Goal: Information Seeking & Learning: Learn about a topic

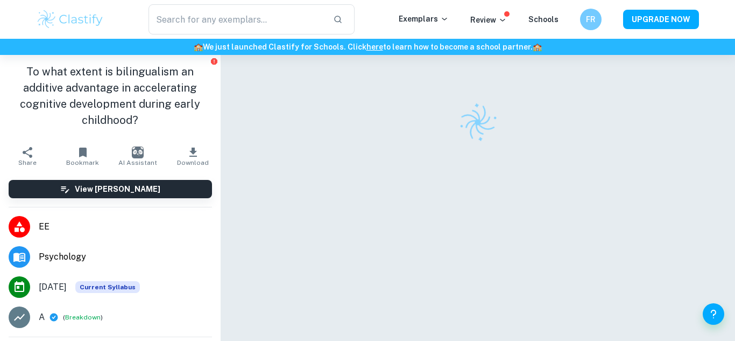
click at [289, 183] on div at bounding box center [477, 215] width 441 height 320
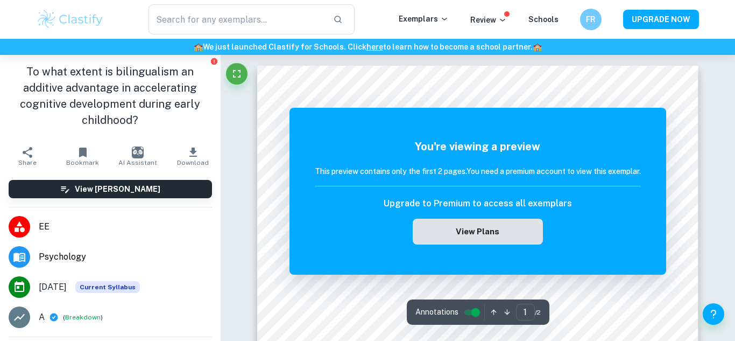
click at [469, 230] on button "View Plans" at bounding box center [478, 232] width 130 height 26
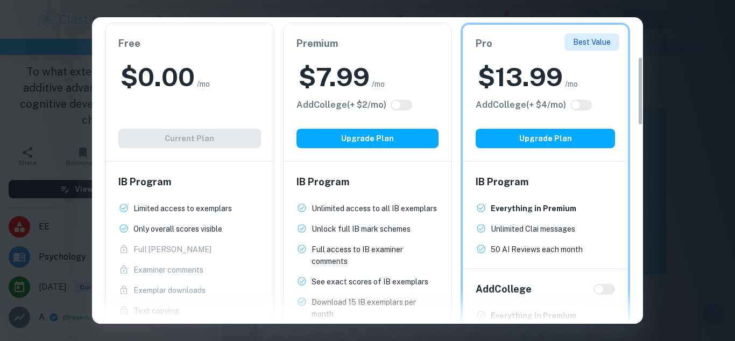
scroll to position [178, 0]
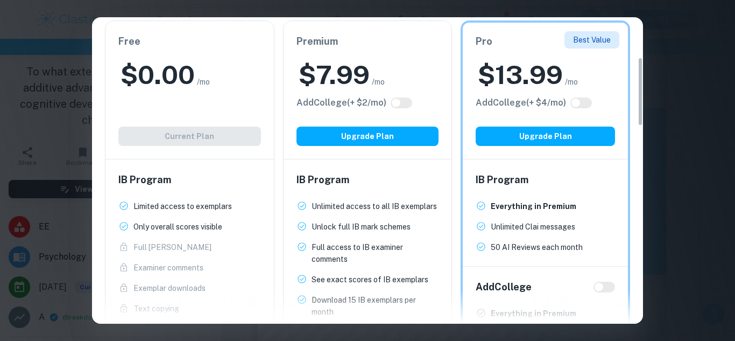
click at [194, 73] on h2 "$ 0.00" at bounding box center [158, 75] width 74 height 34
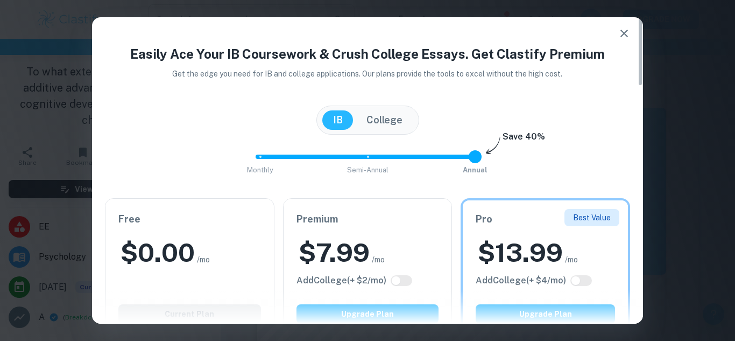
click at [621, 39] on icon "button" at bounding box center [624, 33] width 13 height 13
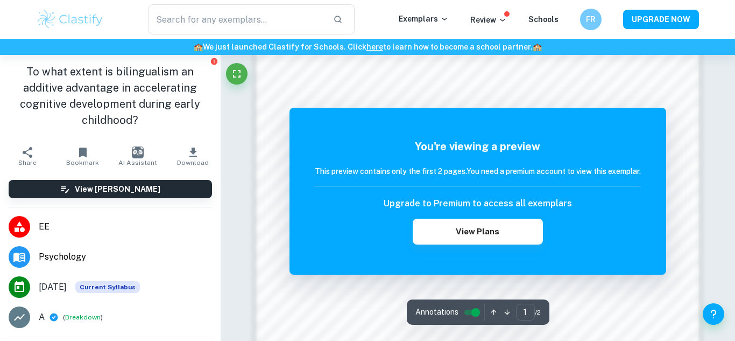
scroll to position [1053, 0]
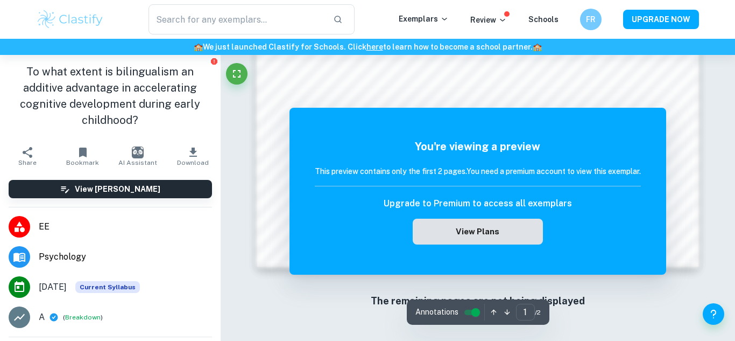
click at [419, 224] on button "View Plans" at bounding box center [478, 232] width 130 height 26
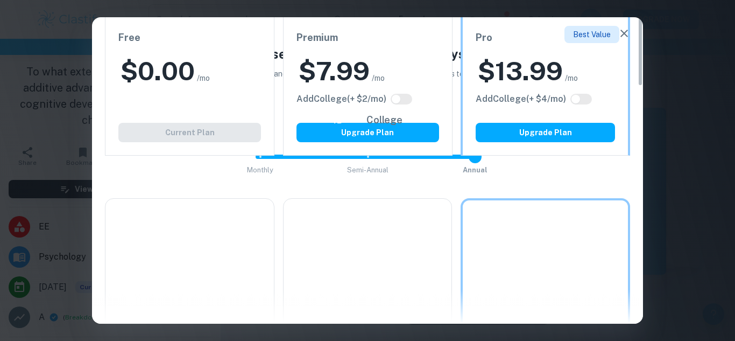
scroll to position [690, 0]
click at [625, 31] on icon "button" at bounding box center [624, 33] width 13 height 13
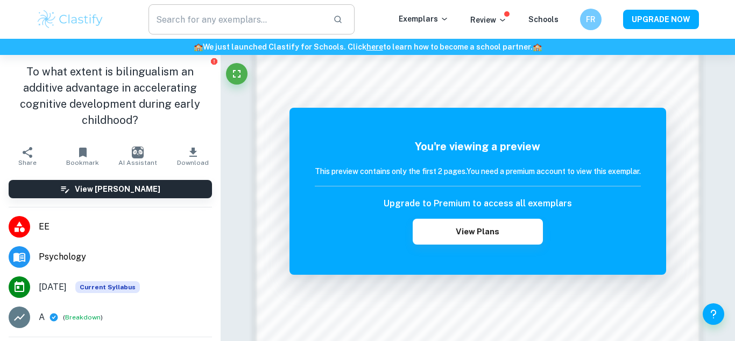
click at [167, 25] on input "text" at bounding box center [237, 19] width 176 height 30
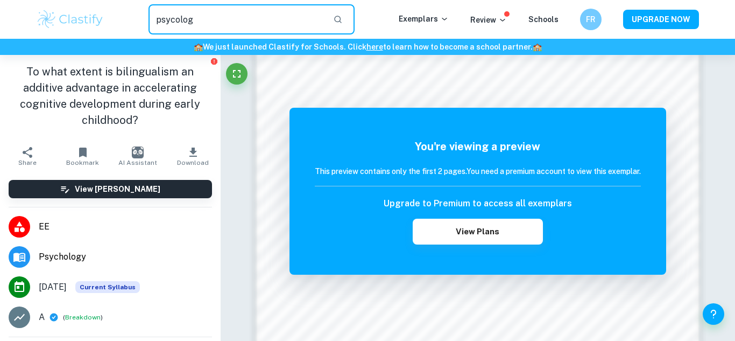
type input "psycology"
type input "psychology ee"
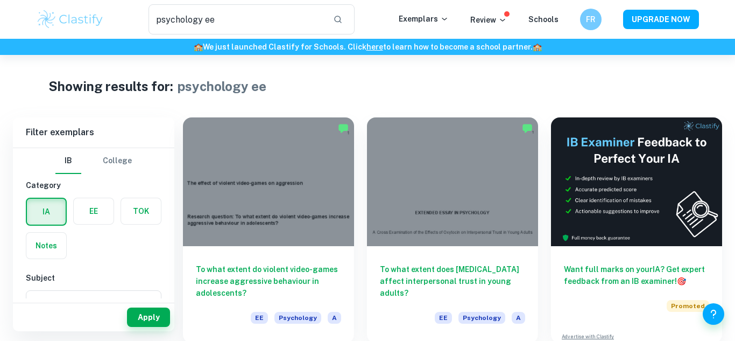
click at [88, 208] on label "button" at bounding box center [94, 211] width 40 height 26
click at [0, 0] on input "radio" at bounding box center [0, 0] width 0 height 0
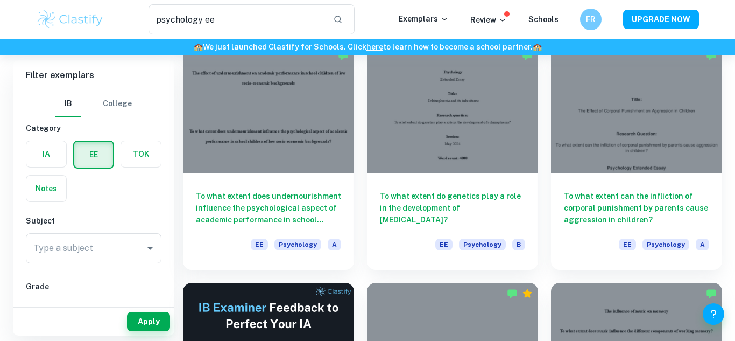
scroll to position [1273, 0]
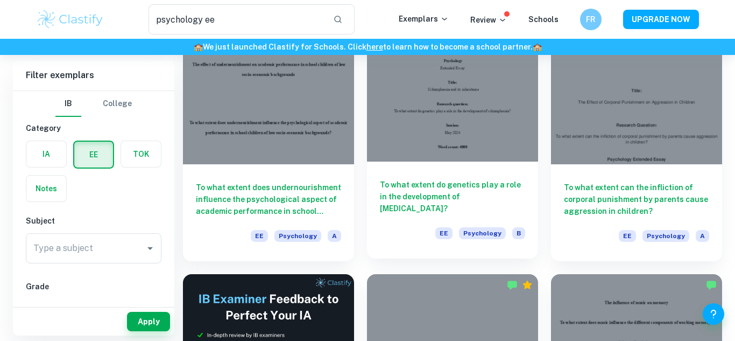
click at [486, 192] on h6 "To what extent do genetics play a role in the development of [MEDICAL_DATA]?" at bounding box center [452, 197] width 145 height 36
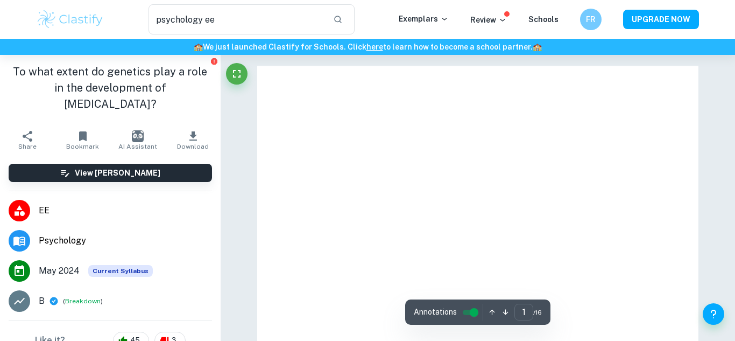
scroll to position [58, 0]
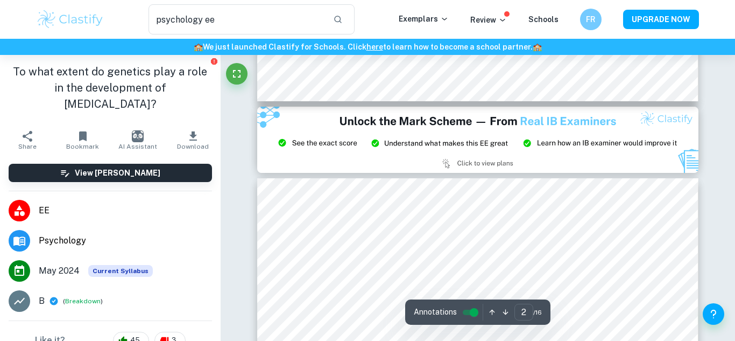
type input "3"
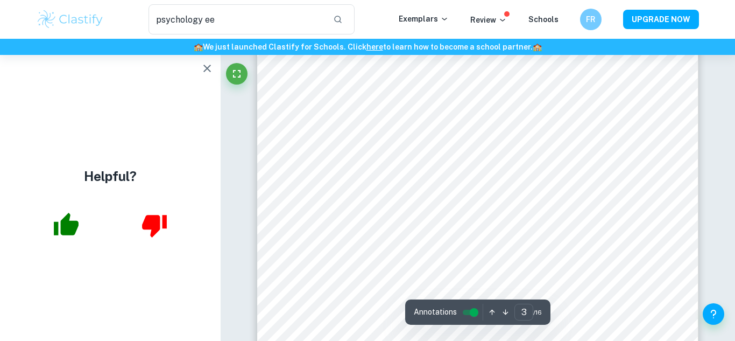
scroll to position [1371, 0]
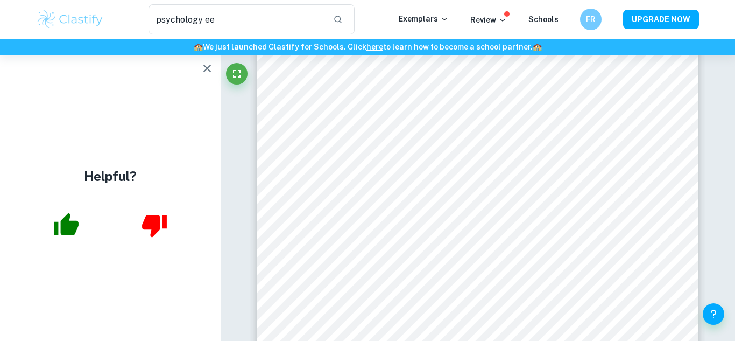
click at [204, 69] on icon "button" at bounding box center [207, 68] width 13 height 13
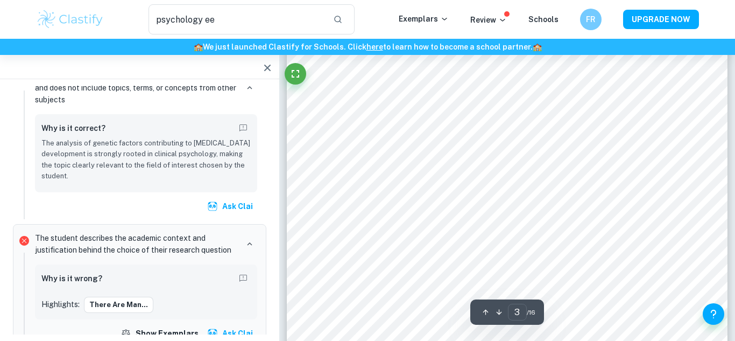
scroll to position [1346, 0]
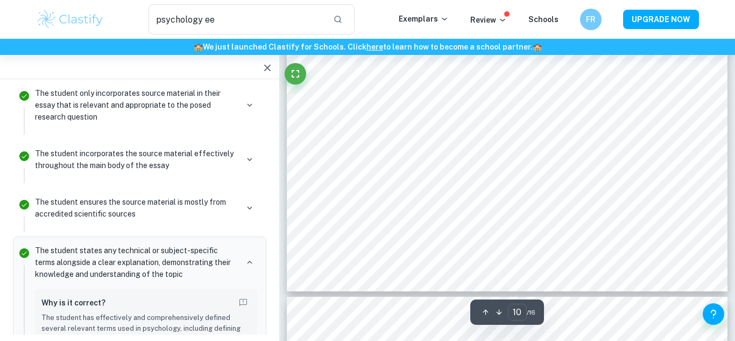
scroll to position [5682, 0]
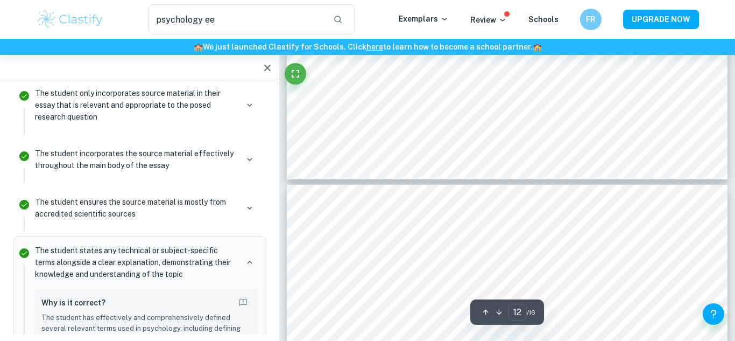
type input "13"
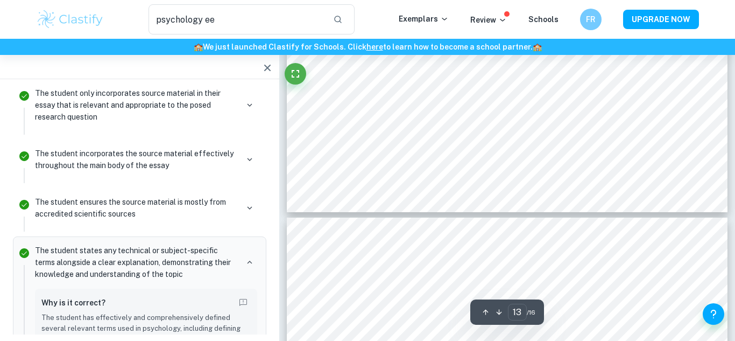
scroll to position [7492, 0]
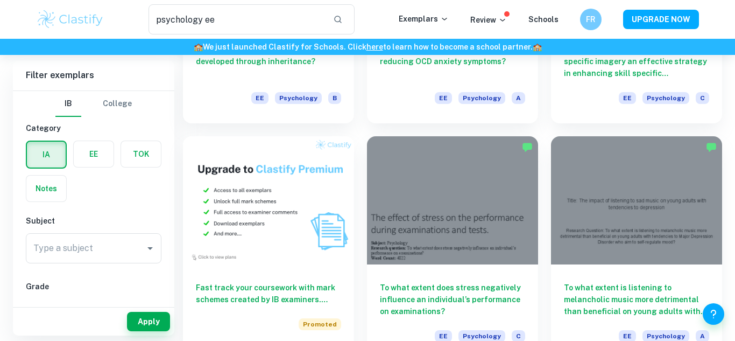
scroll to position [485, 0]
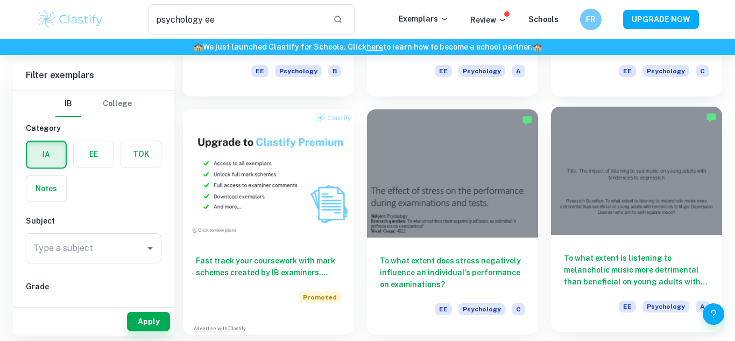
click at [591, 280] on h6 "To what extent is listening to melancholic music more detrimental than benefici…" at bounding box center [636, 270] width 145 height 36
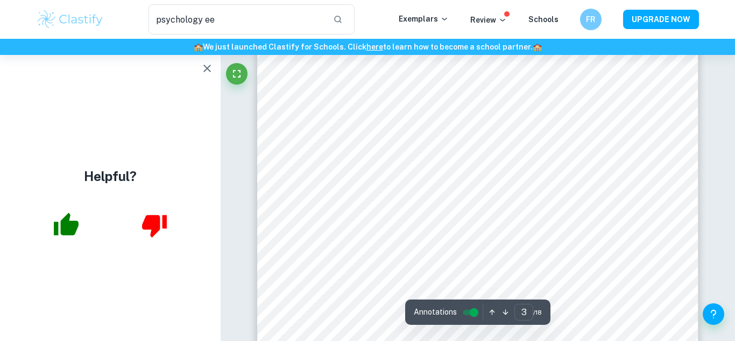
scroll to position [1497, 0]
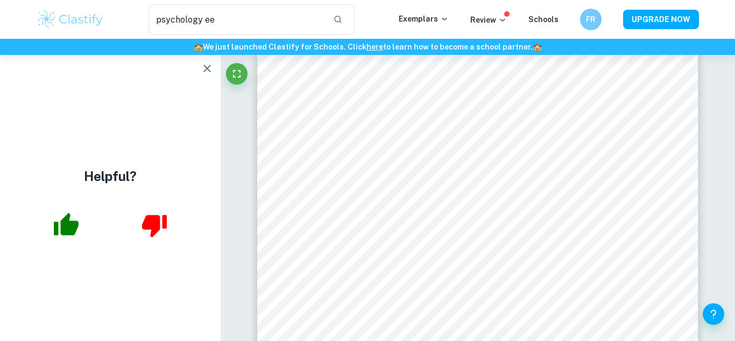
click at [207, 72] on icon "button" at bounding box center [207, 68] width 13 height 13
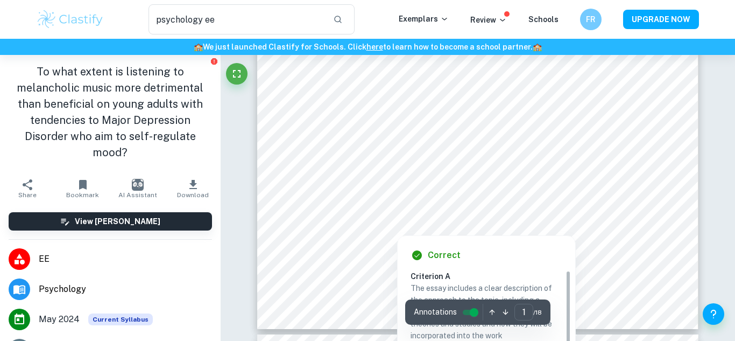
scroll to position [0, 0]
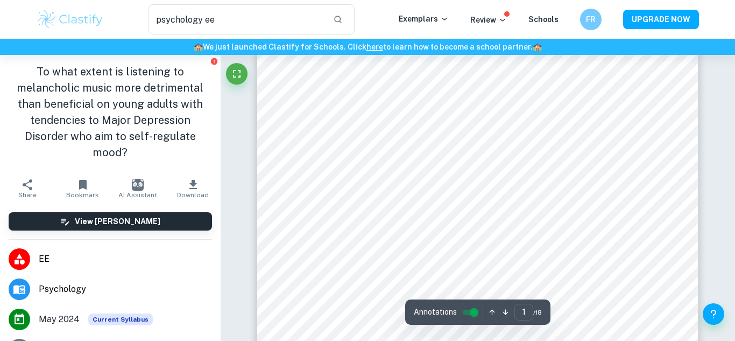
type input "2"
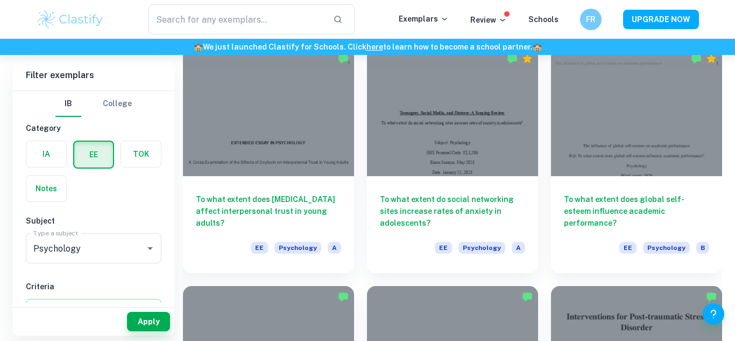
scroll to position [1042, 0]
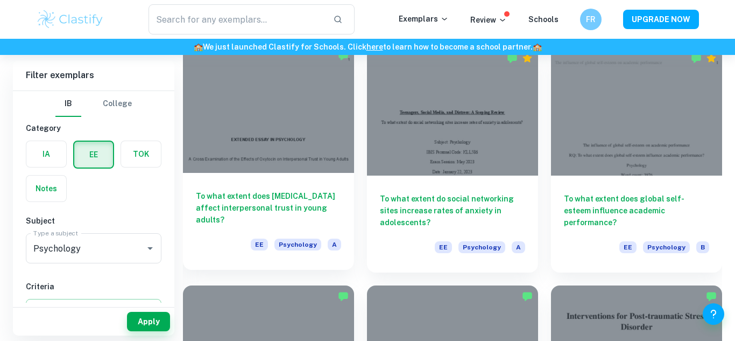
click at [279, 212] on h6 "To what extent does [MEDICAL_DATA] affect interpersonal trust in young adults?" at bounding box center [268, 208] width 145 height 36
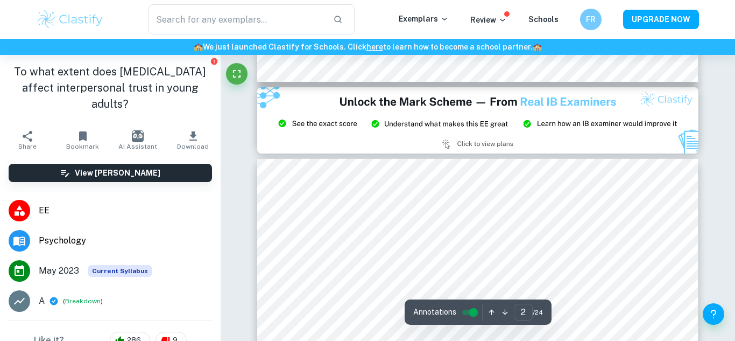
type input "3"
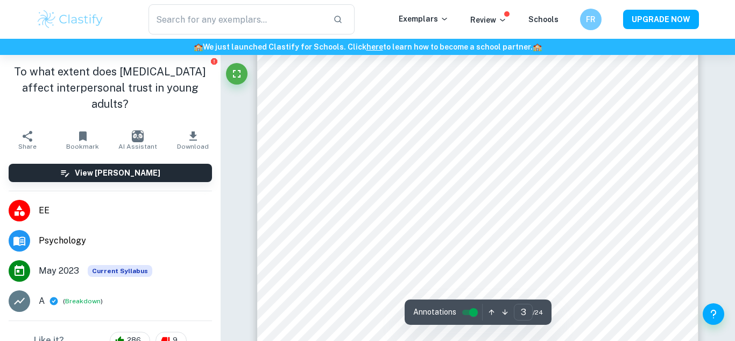
scroll to position [1353, 0]
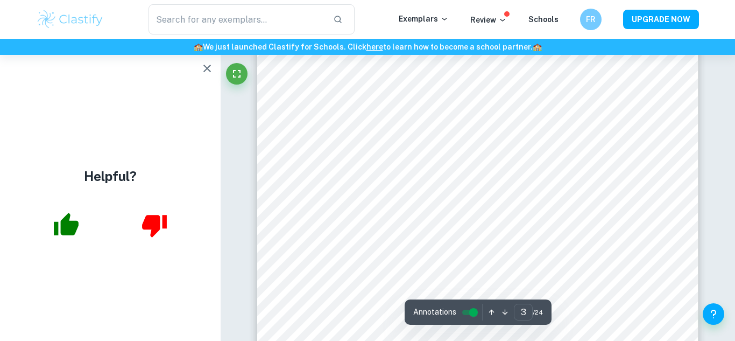
scroll to position [1358, 0]
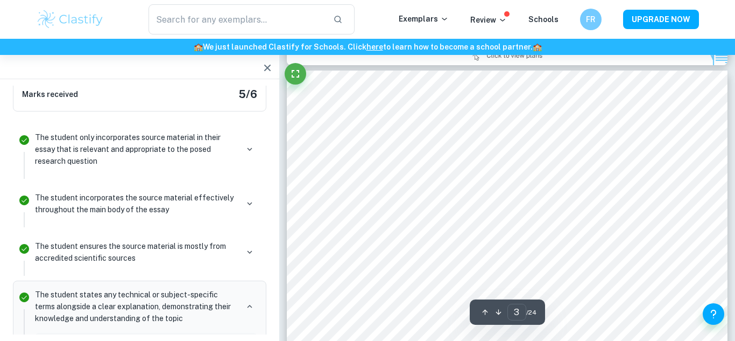
scroll to position [1220, 0]
click at [508, 233] on div at bounding box center [577, 243] width 139 height 21
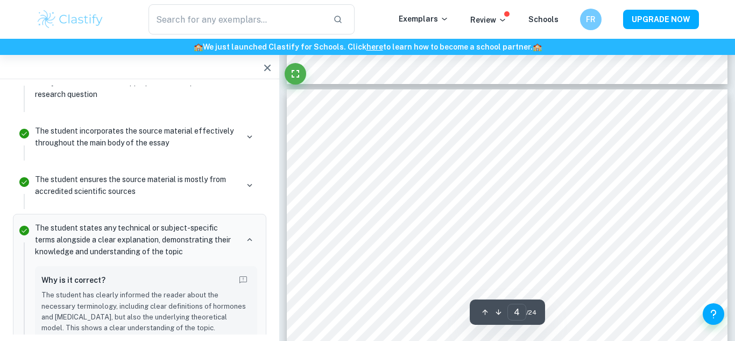
scroll to position [1777, 0]
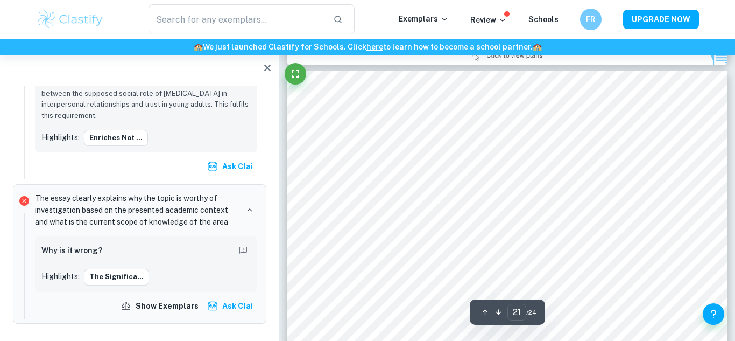
scroll to position [11802, 0]
click at [481, 316] on icon "button" at bounding box center [485, 312] width 8 height 8
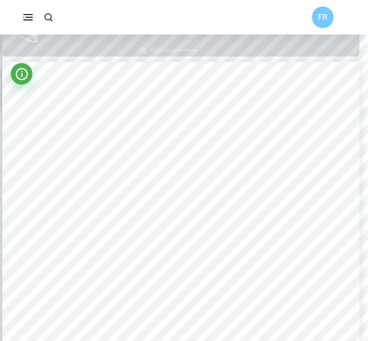
scroll to position [511, 3]
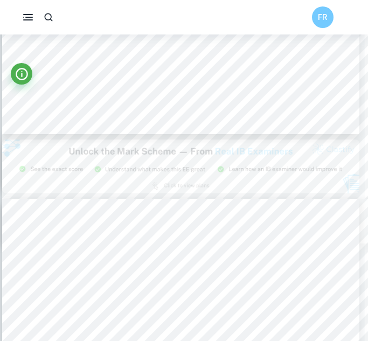
type input "3"
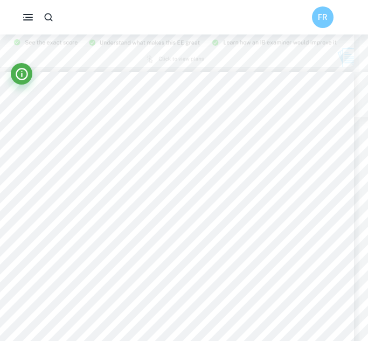
scroll to position [1023, 9]
